Goal: Task Accomplishment & Management: Manage account settings

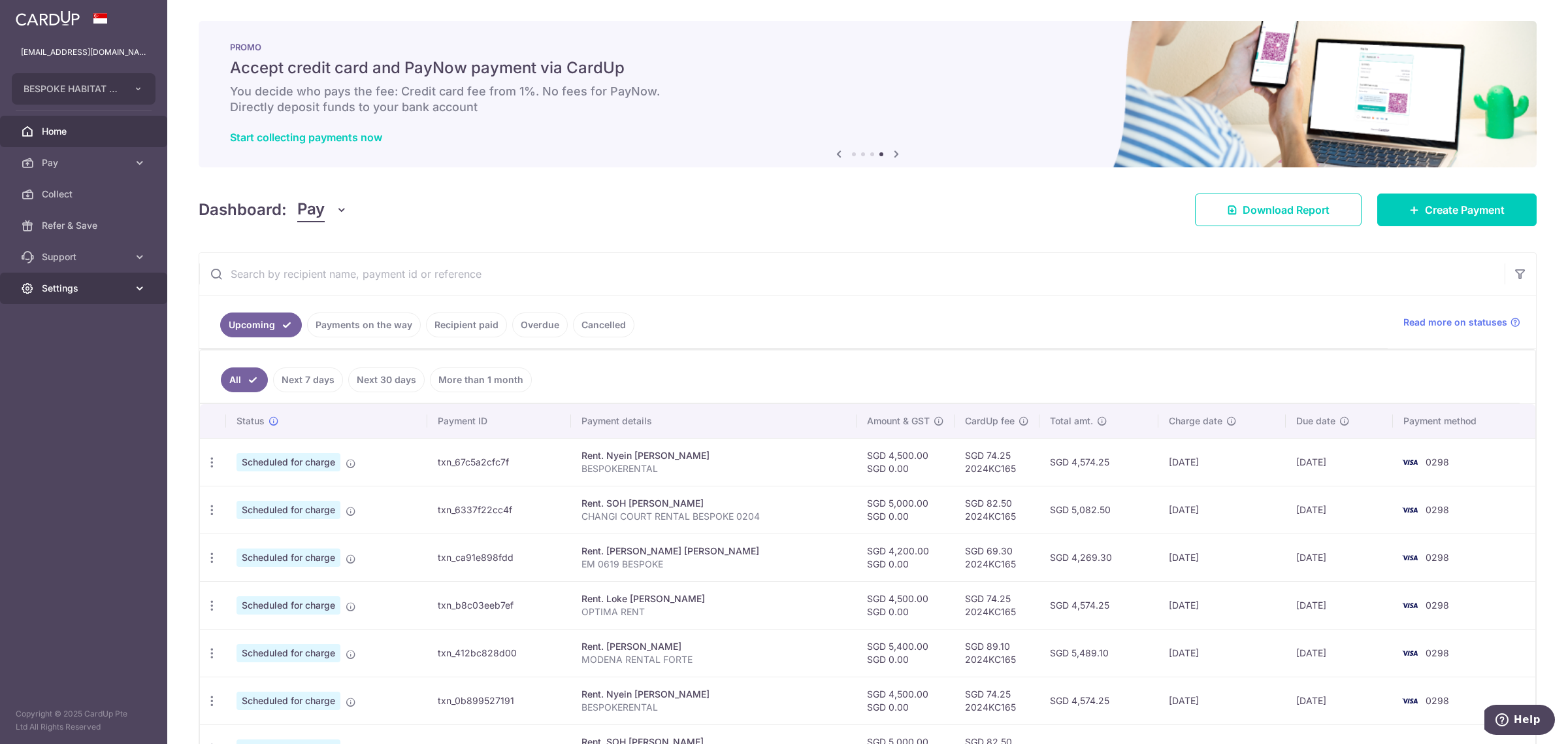
click at [109, 281] on link "Settings" at bounding box center [84, 287] width 167 height 31
click at [121, 158] on span "Pay" at bounding box center [85, 163] width 86 height 13
click at [96, 197] on span "Payments" at bounding box center [85, 194] width 86 height 13
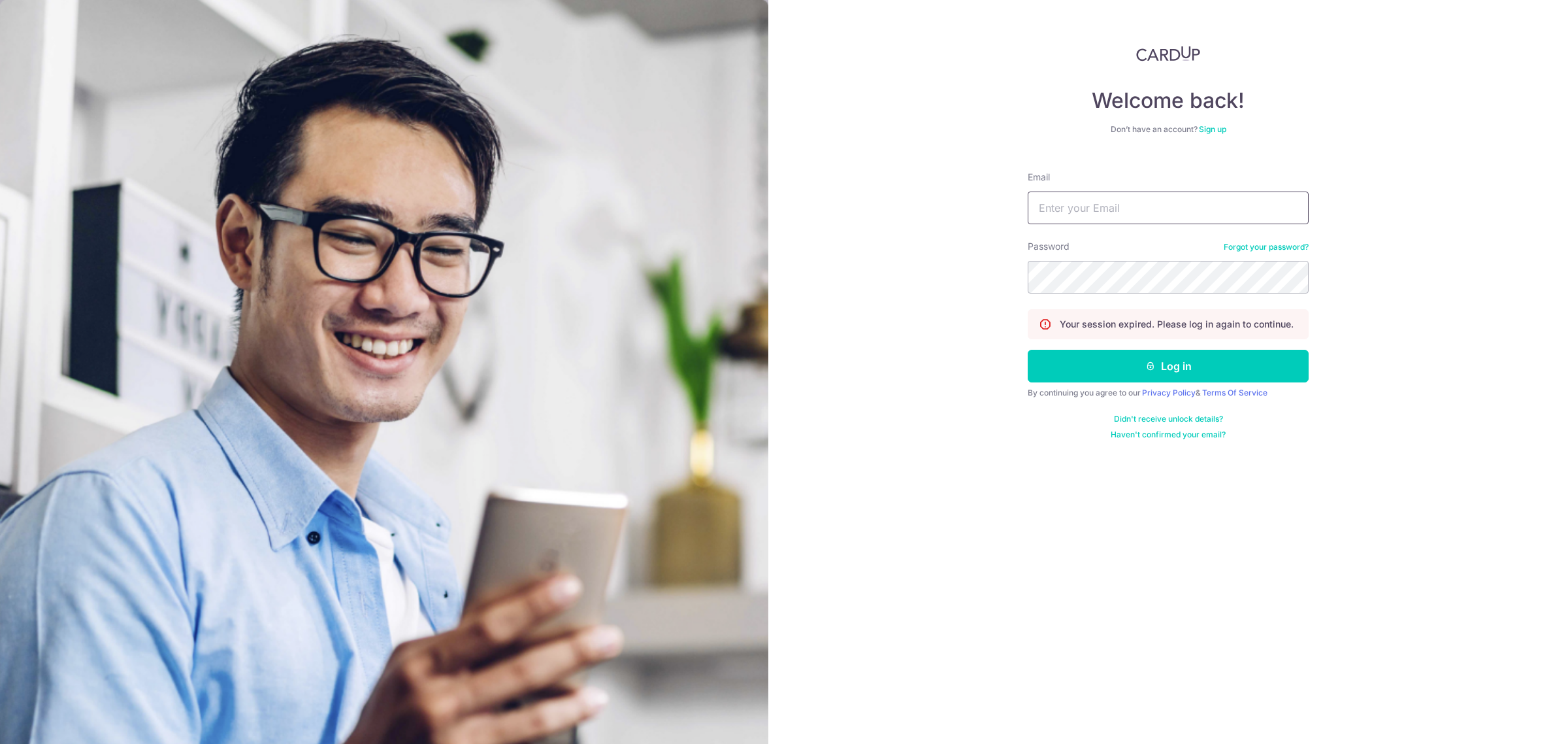
drag, startPoint x: 0, startPoint y: 0, endPoint x: 1077, endPoint y: 194, distance: 1094.3
click at [1077, 194] on input "Email" at bounding box center [1168, 208] width 281 height 33
type input "[EMAIL_ADDRESS][DOMAIN_NAME]"
click at [1183, 369] on button "Log in" at bounding box center [1168, 365] width 281 height 33
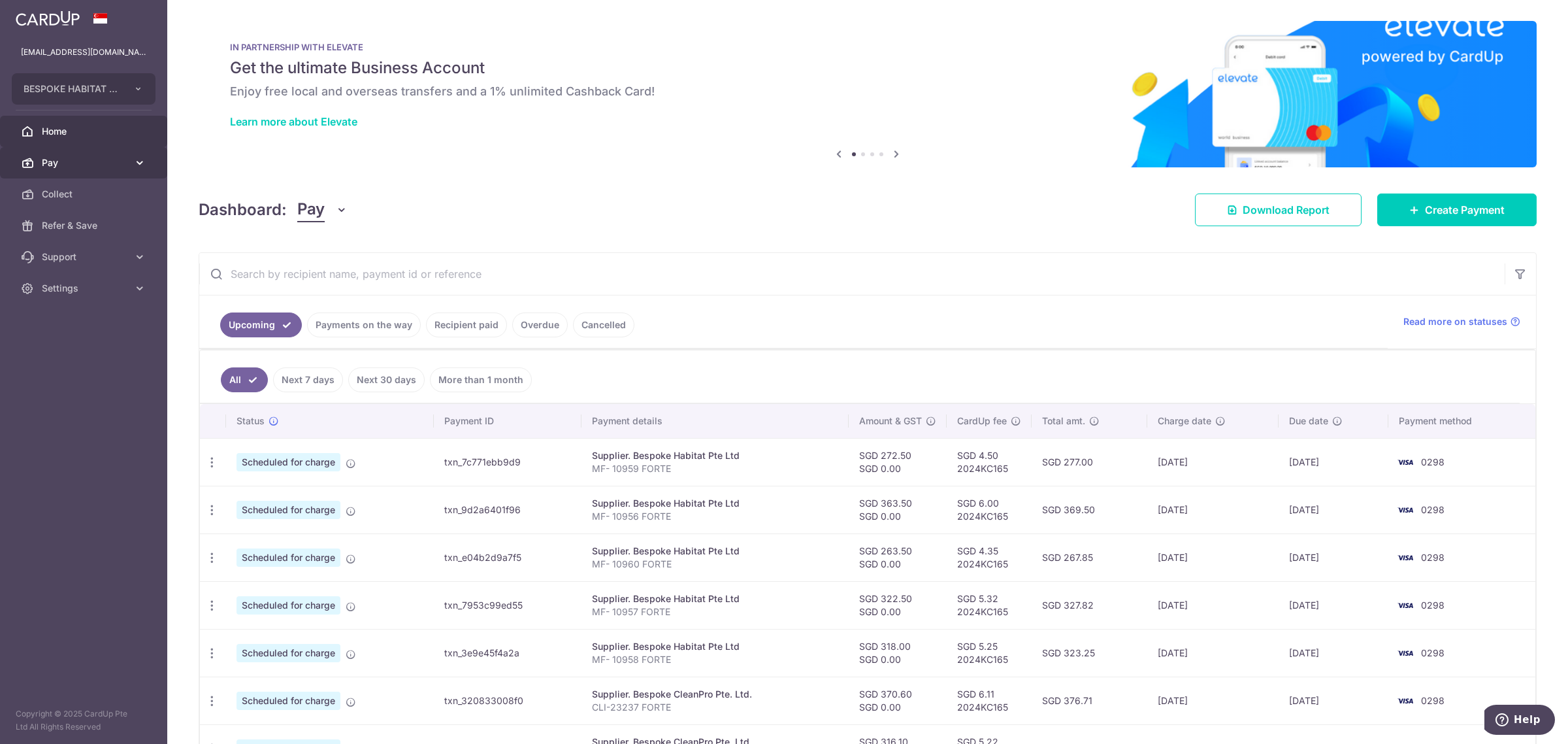
click at [93, 164] on span "Pay" at bounding box center [85, 163] width 86 height 13
click at [81, 196] on span "Payments" at bounding box center [85, 194] width 86 height 13
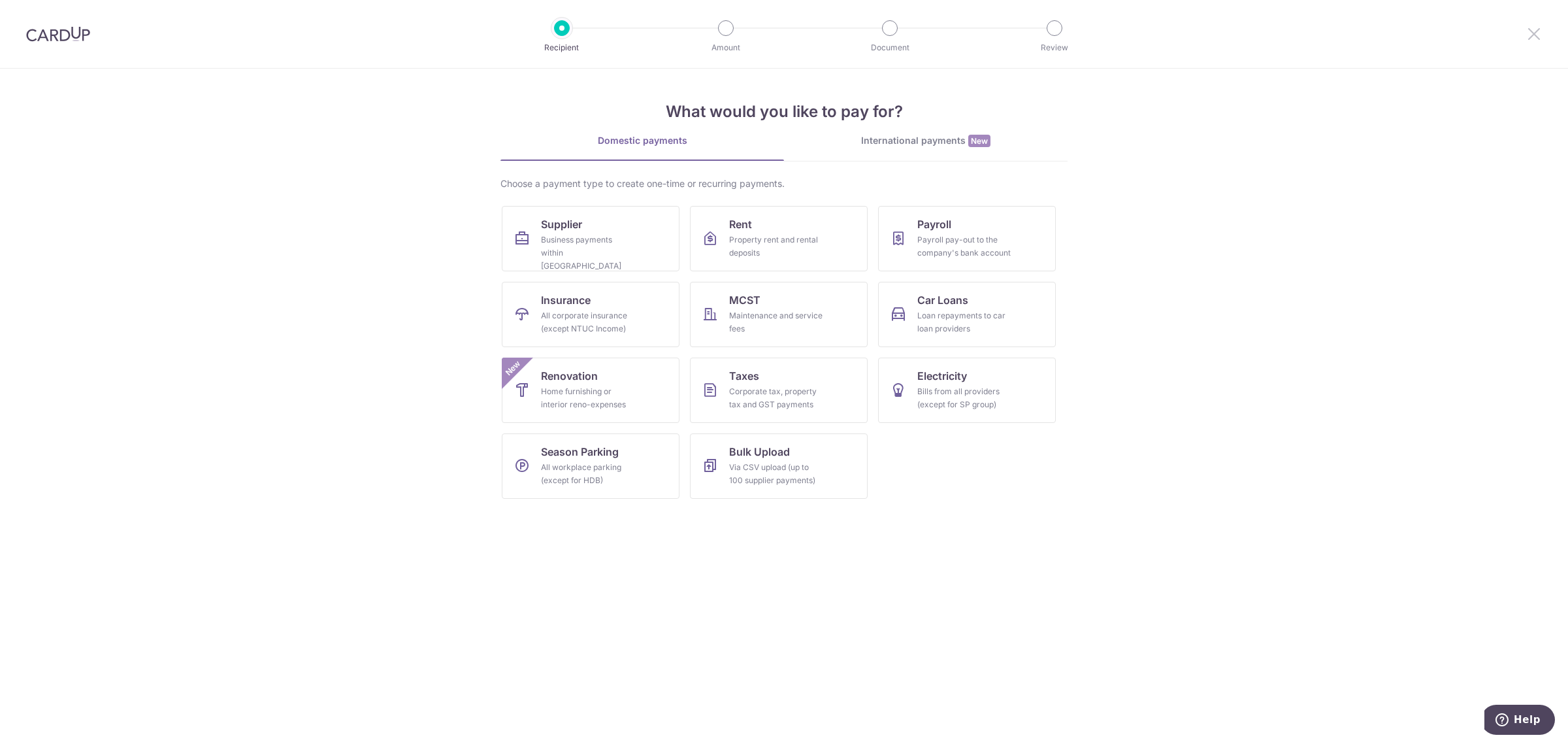
click at [1536, 30] on icon at bounding box center [1534, 33] width 16 height 16
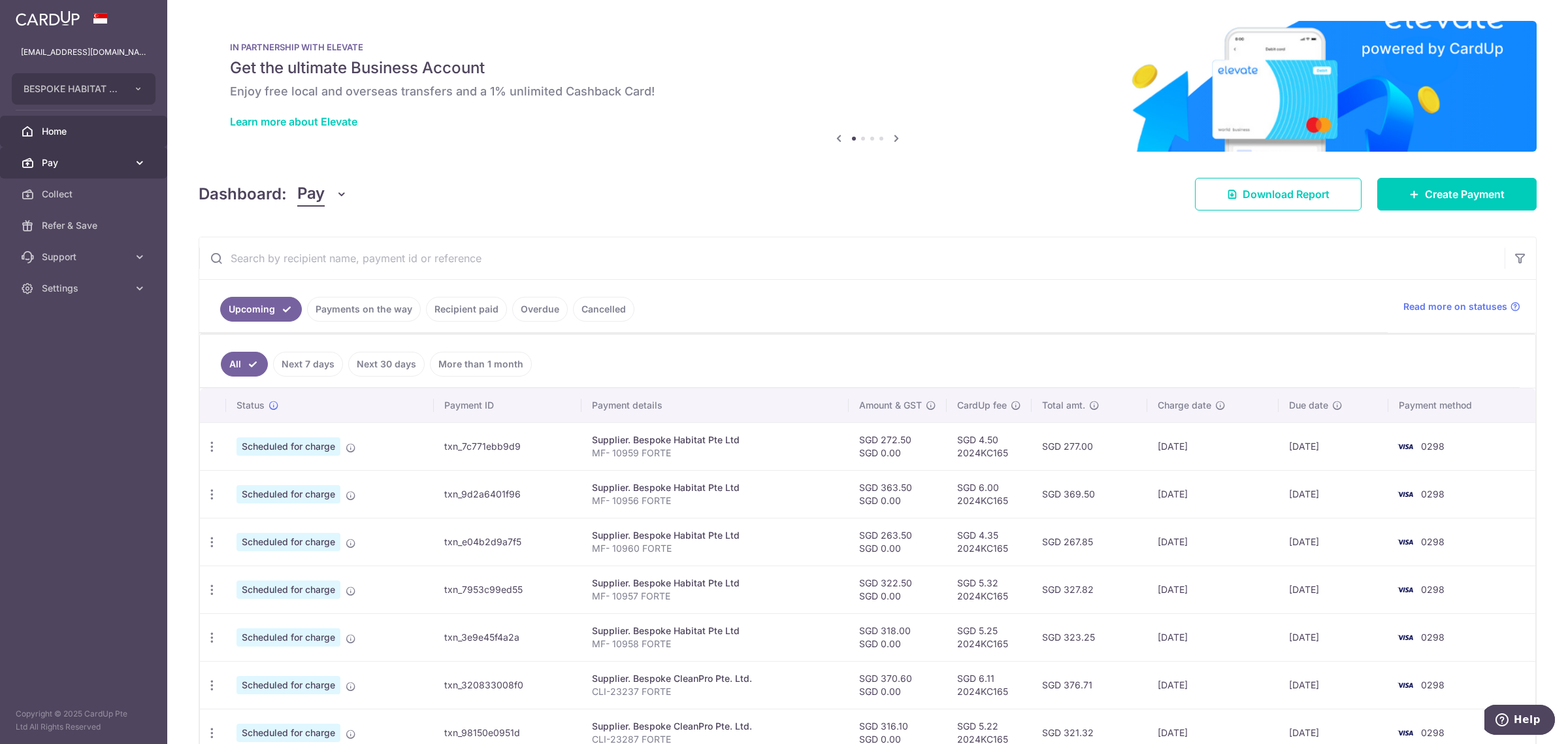
click at [51, 161] on span "Pay" at bounding box center [85, 163] width 86 height 13
click at [54, 286] on span "Cards" at bounding box center [85, 288] width 86 height 13
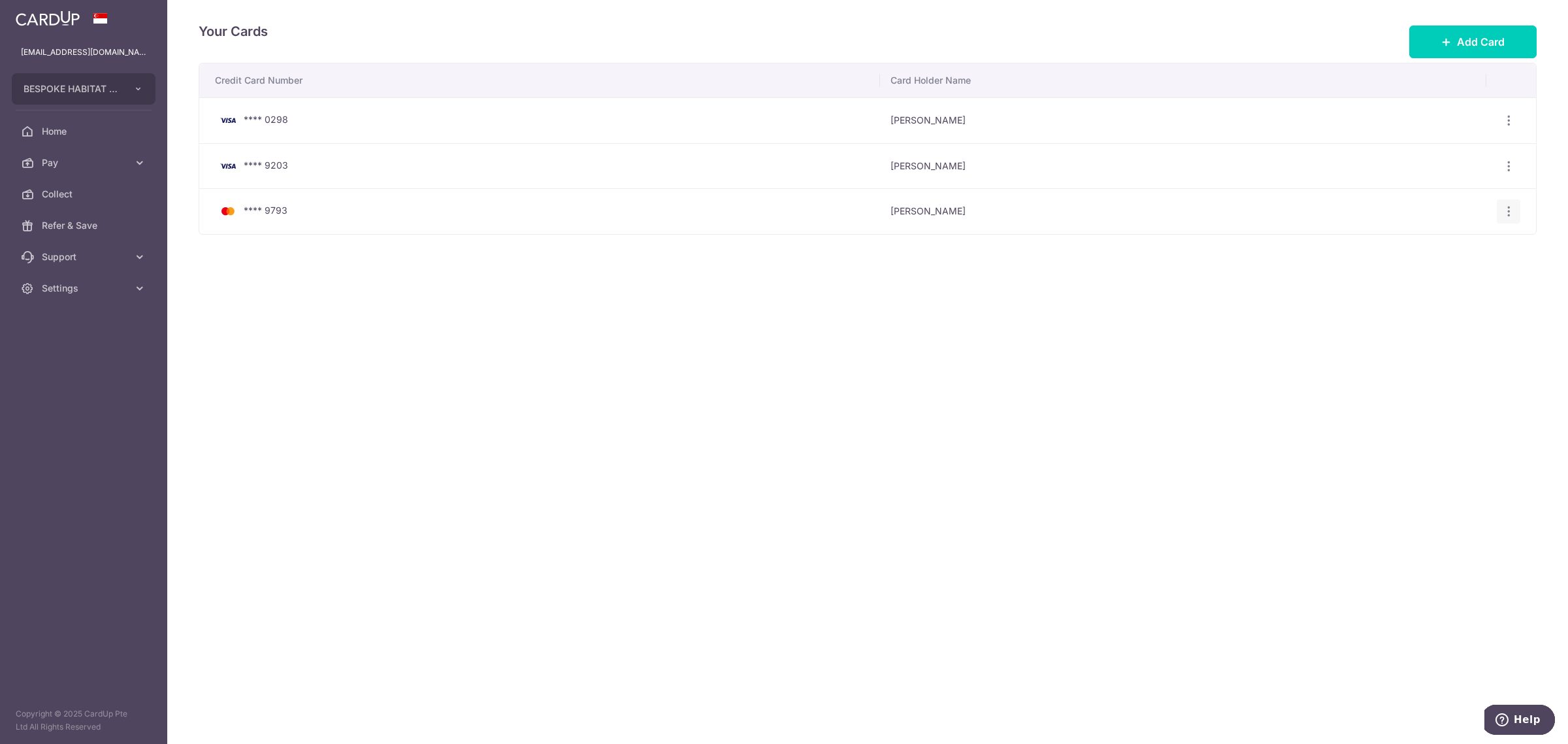
click at [1506, 218] on icon "button" at bounding box center [1509, 211] width 14 height 14
click at [1474, 278] on span "Delete" at bounding box center [1465, 279] width 89 height 16
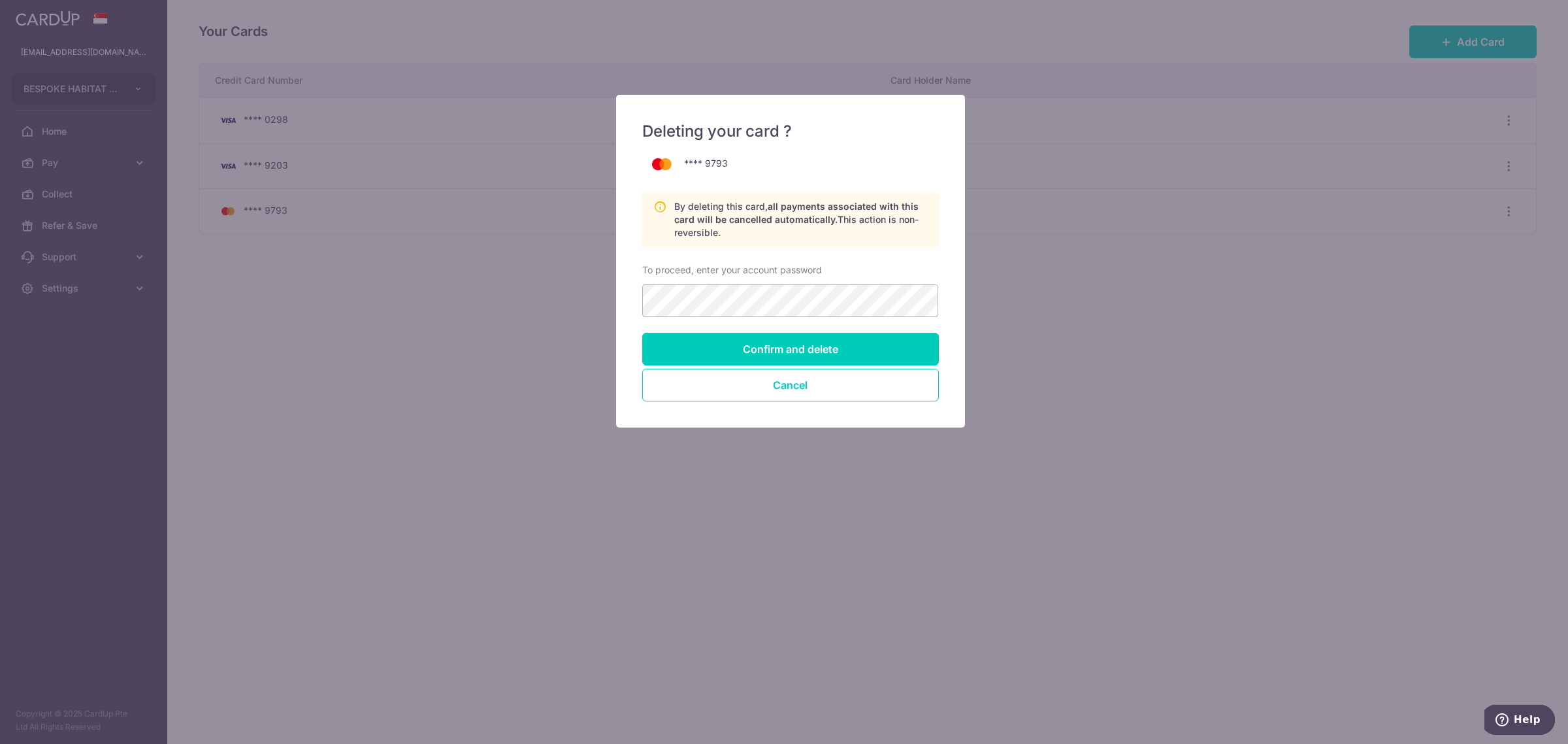
click at [886, 283] on div "To proceed, enter your account password" at bounding box center [791, 289] width 297 height 54
click at [802, 345] on input "Confirm and delete" at bounding box center [791, 349] width 297 height 33
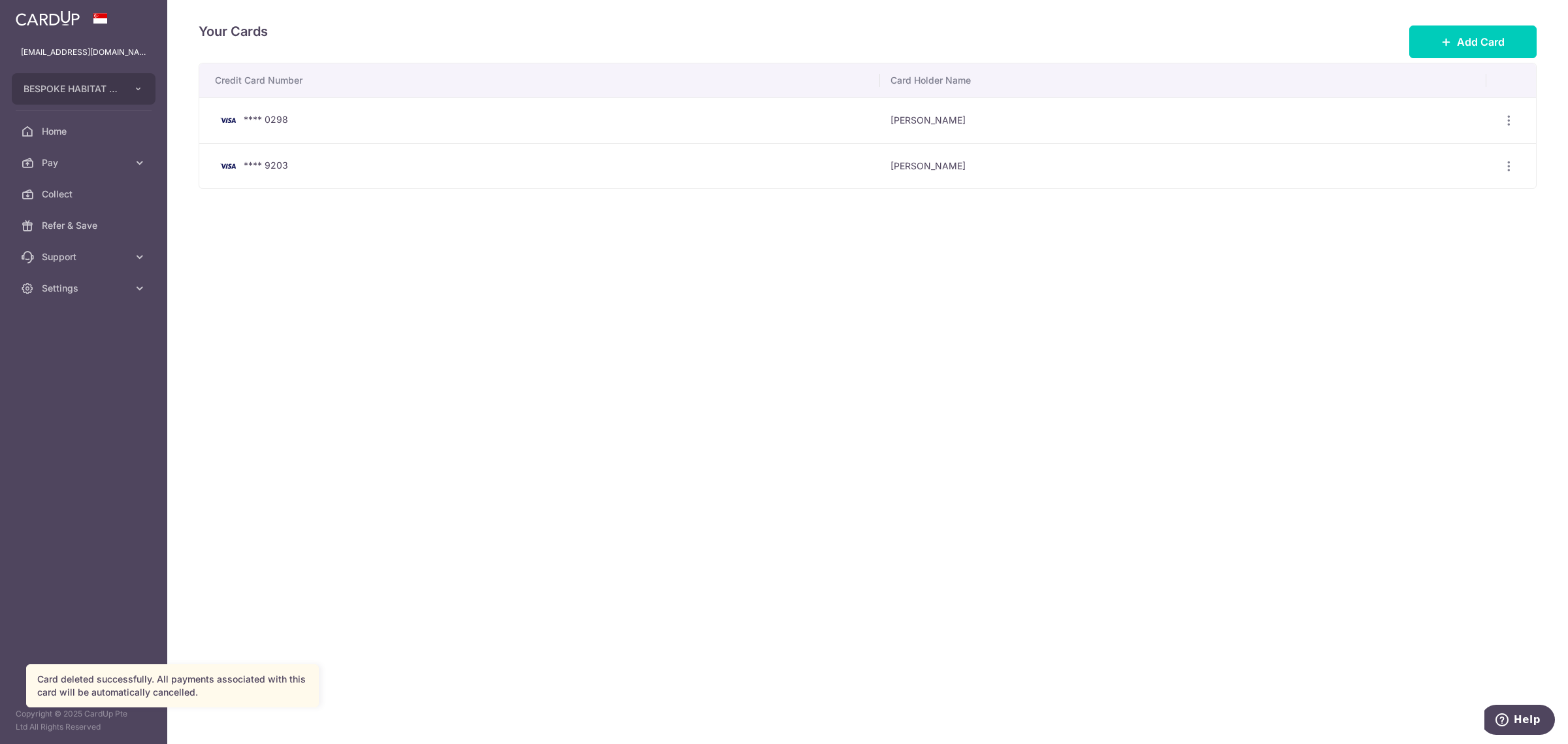
click at [1258, 462] on div "Your Cards Add Card Credit Card Number Card Holder Name **** 0298 [PERSON_NAME]…" at bounding box center [868, 372] width 1401 height 744
